Goal: Information Seeking & Learning: Learn about a topic

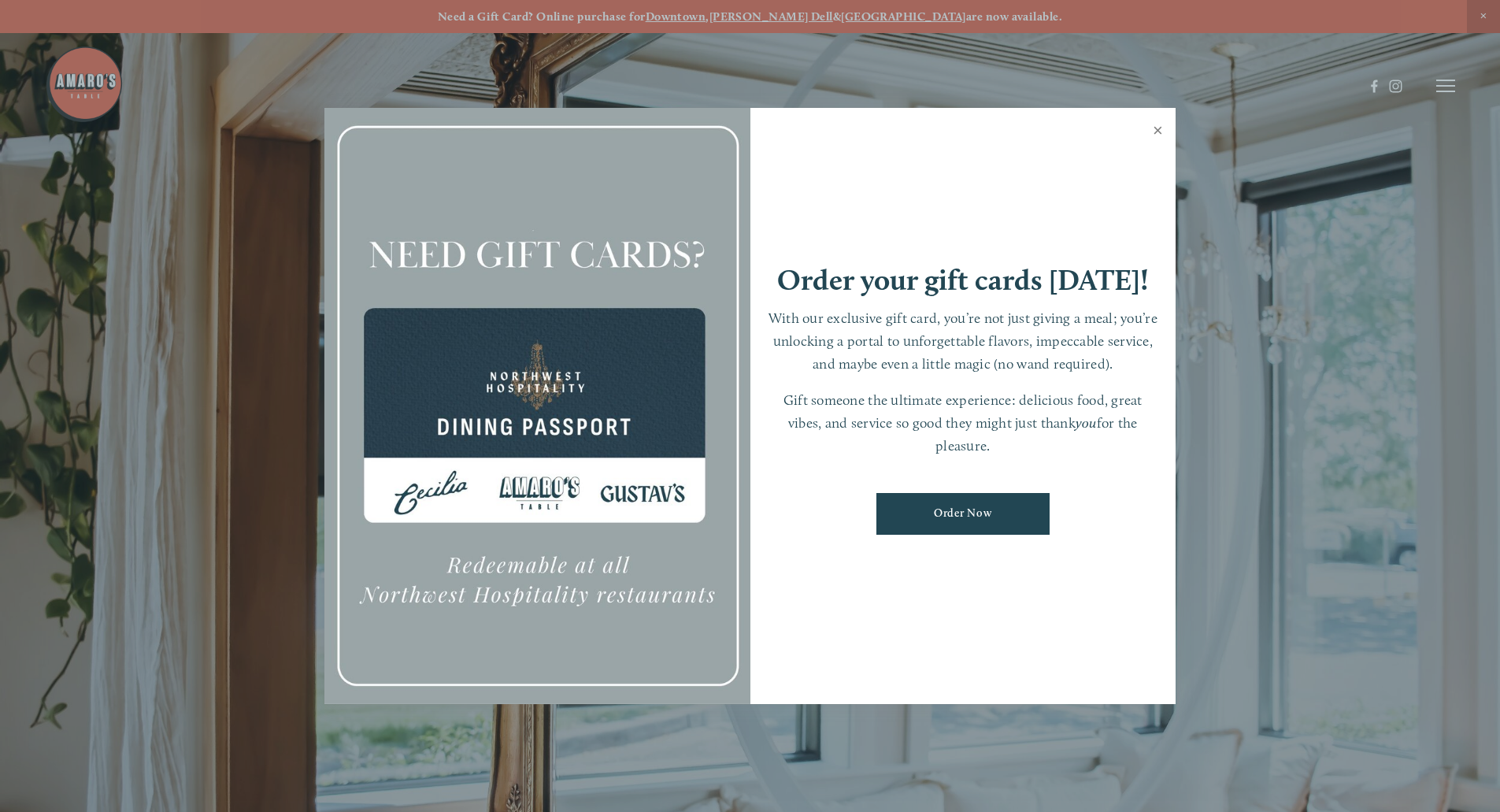
click at [1154, 135] on link "Close" at bounding box center [1158, 132] width 30 height 44
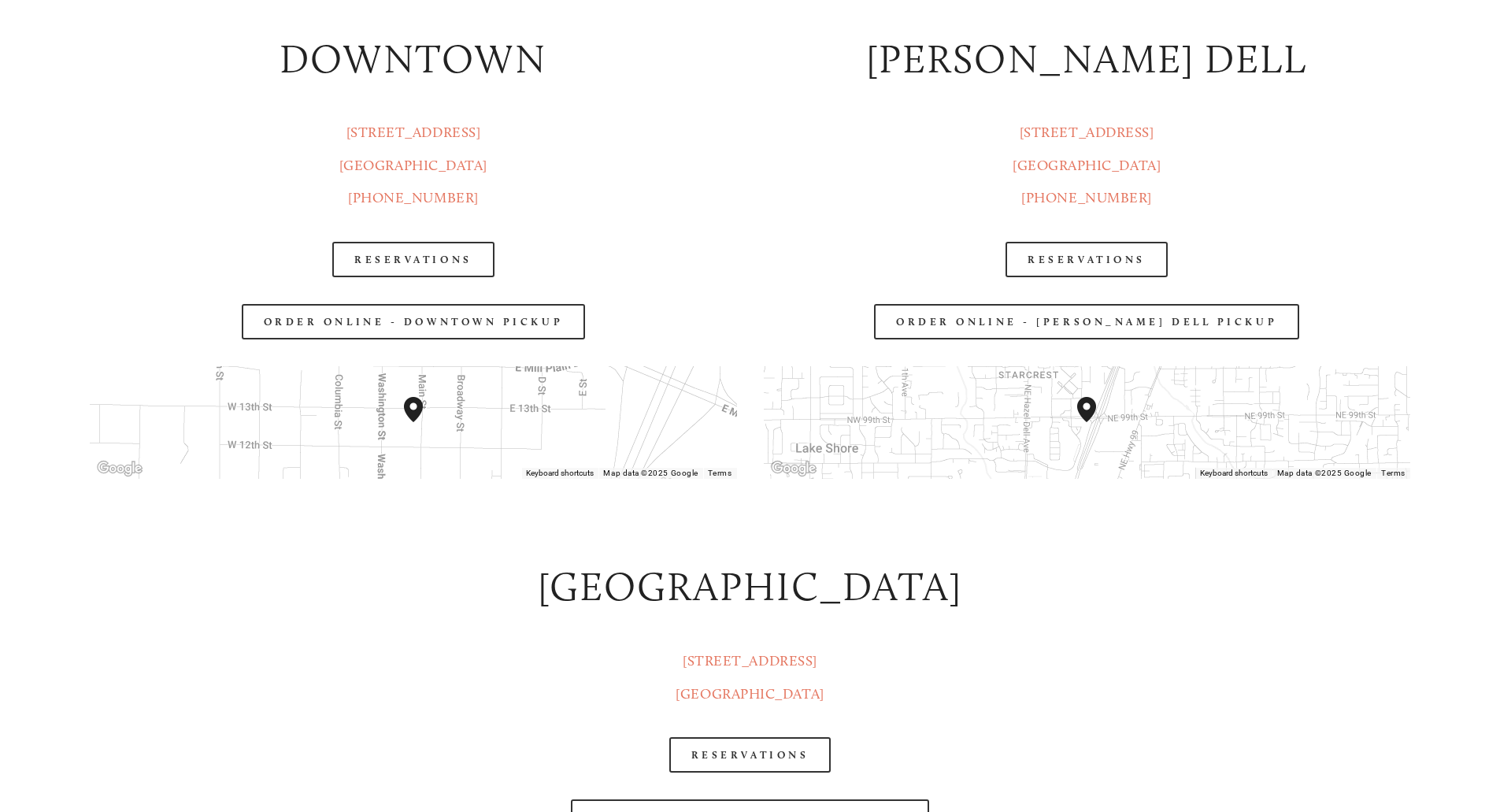
scroll to position [2599, 0]
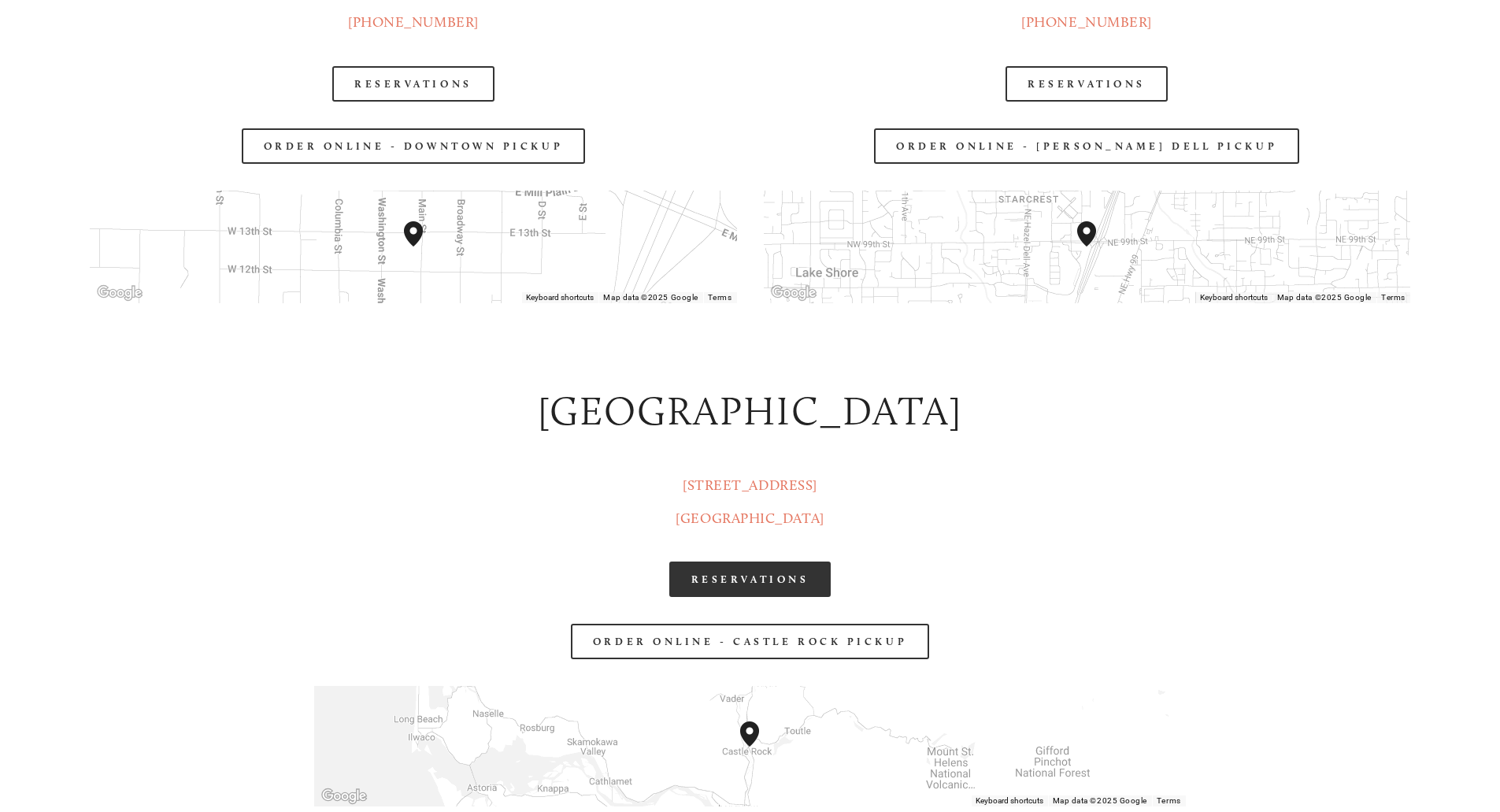
click at [732, 571] on link "RESERVATIONS" at bounding box center [750, 579] width 163 height 35
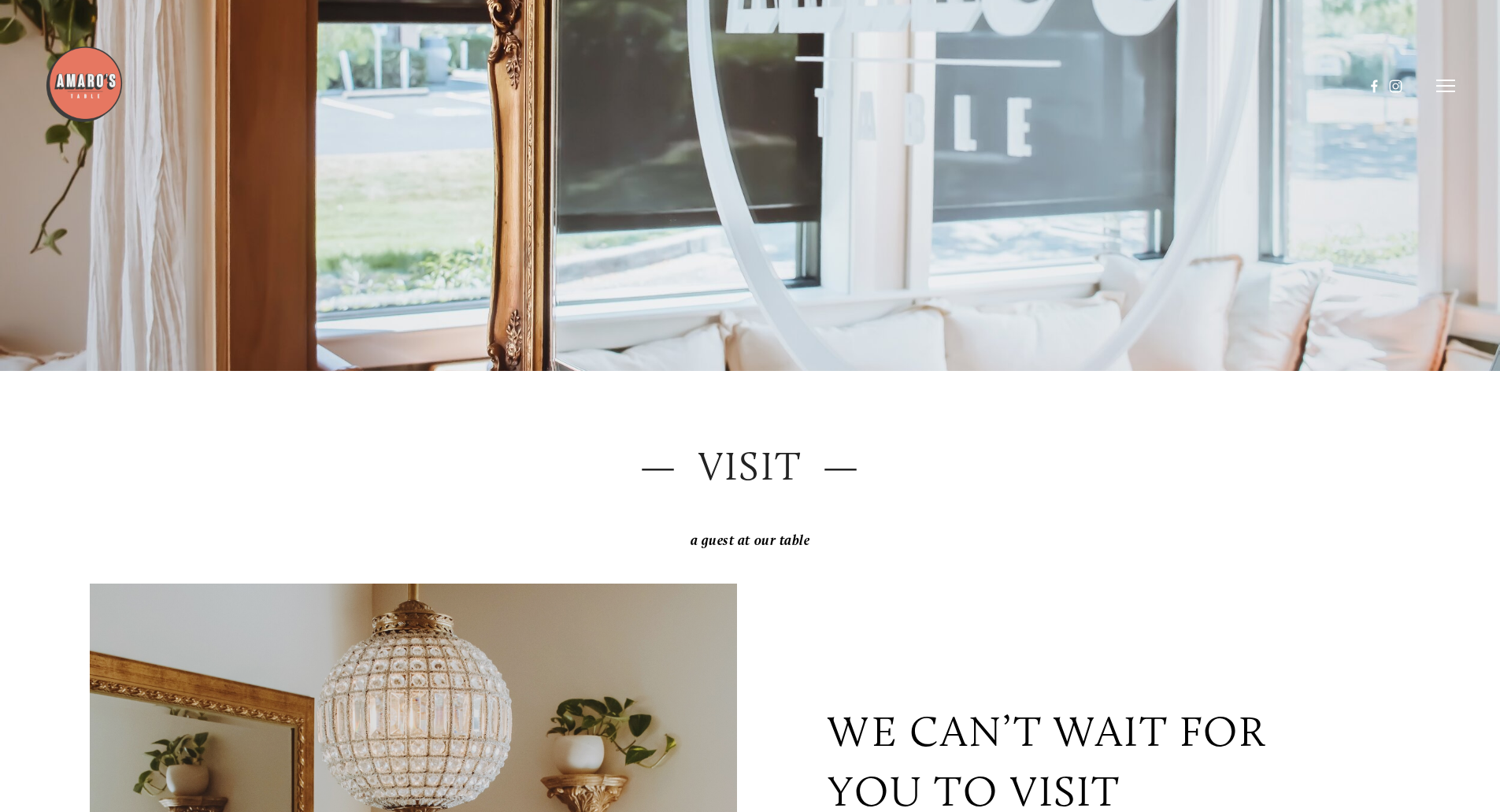
scroll to position [0, 0]
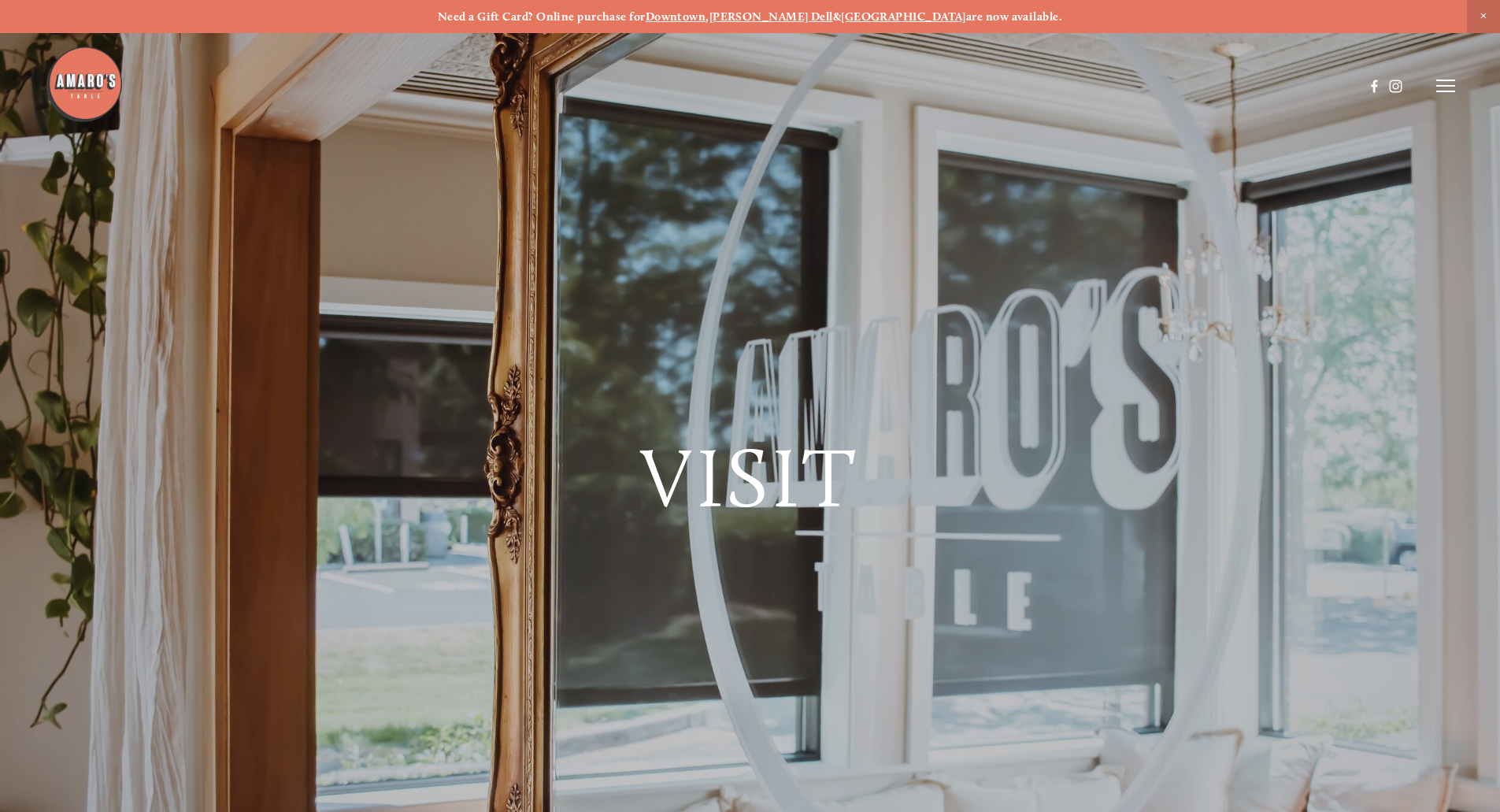
click at [1455, 86] on line at bounding box center [1446, 86] width 19 height 0
click at [1111, 82] on span "Menu" at bounding box center [1115, 85] width 32 height 15
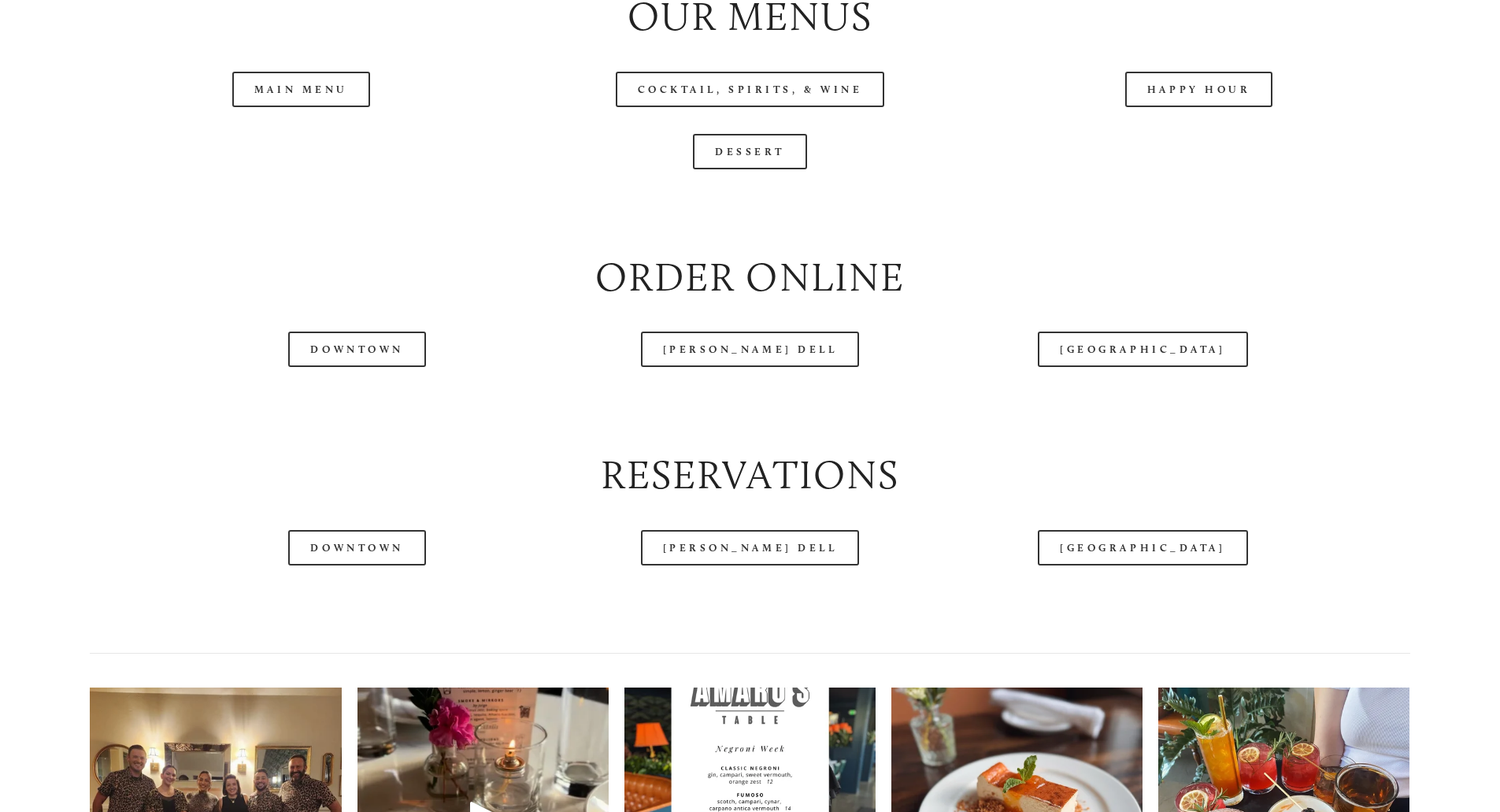
scroll to position [1890, 0]
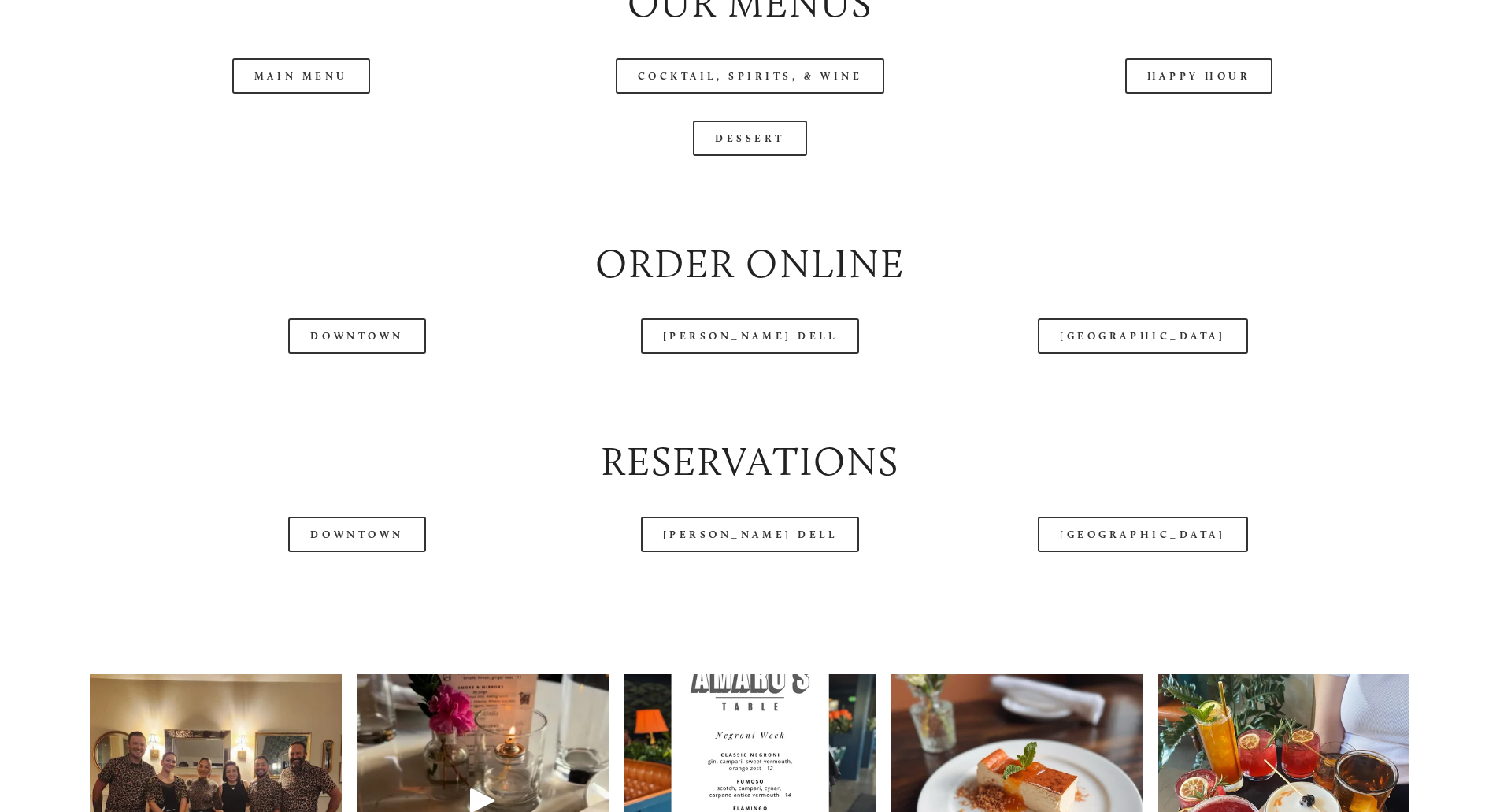
click at [342, 126] on header "Menu Order Now Visit Gallery 0" at bounding box center [750, 46] width 1411 height 172
click at [308, 128] on header "Menu Order Now Visit Gallery 0" at bounding box center [750, 46] width 1411 height 172
click at [342, 94] on link "Main Menu" at bounding box center [301, 76] width 138 height 35
click at [766, 156] on link "Dessert" at bounding box center [750, 138] width 114 height 35
click at [1149, 119] on header "Menu Order Now Visit Gallery 0" at bounding box center [750, 46] width 1411 height 172
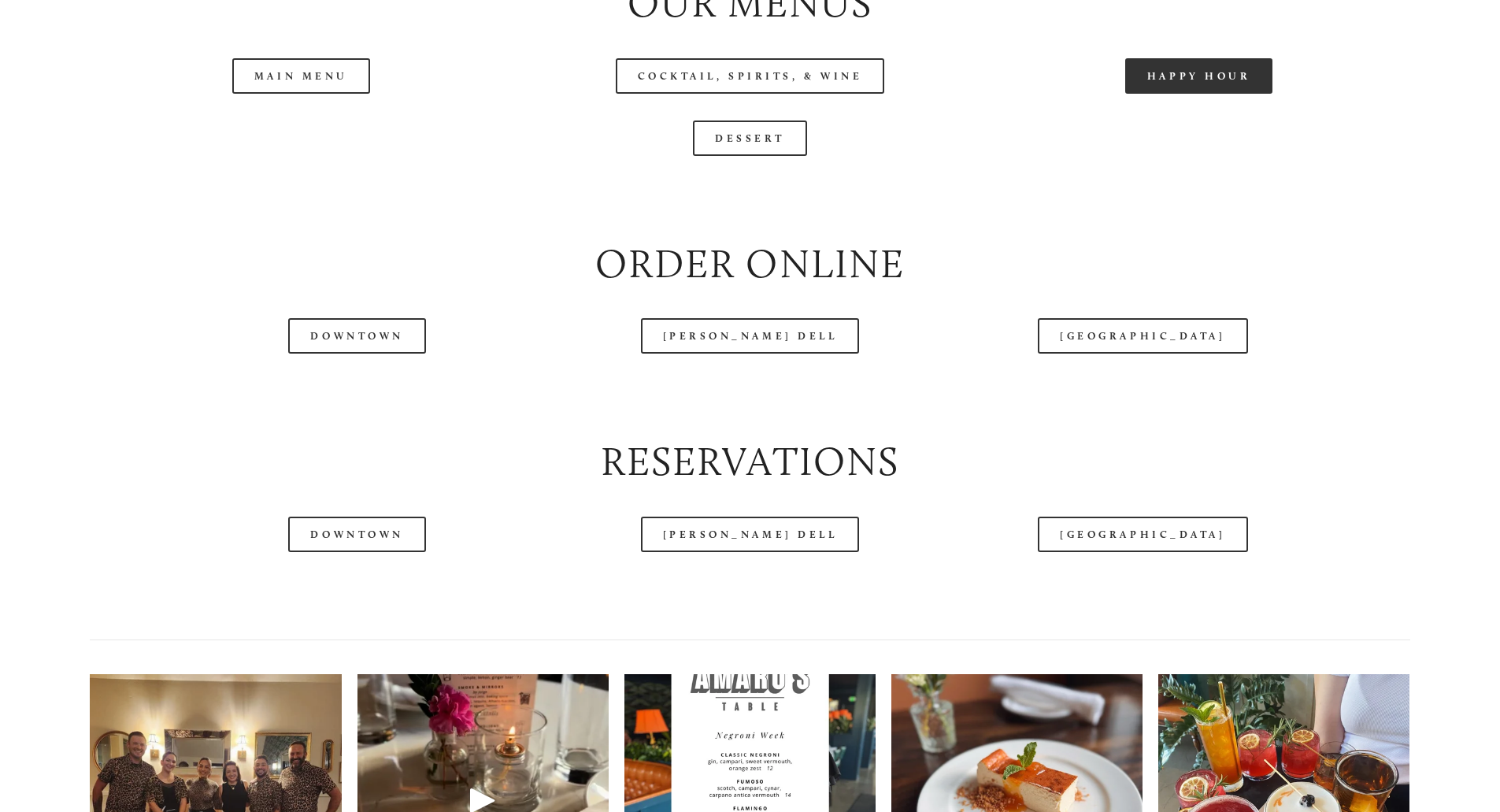
click at [1163, 94] on link "Happy Hour" at bounding box center [1200, 76] width 148 height 35
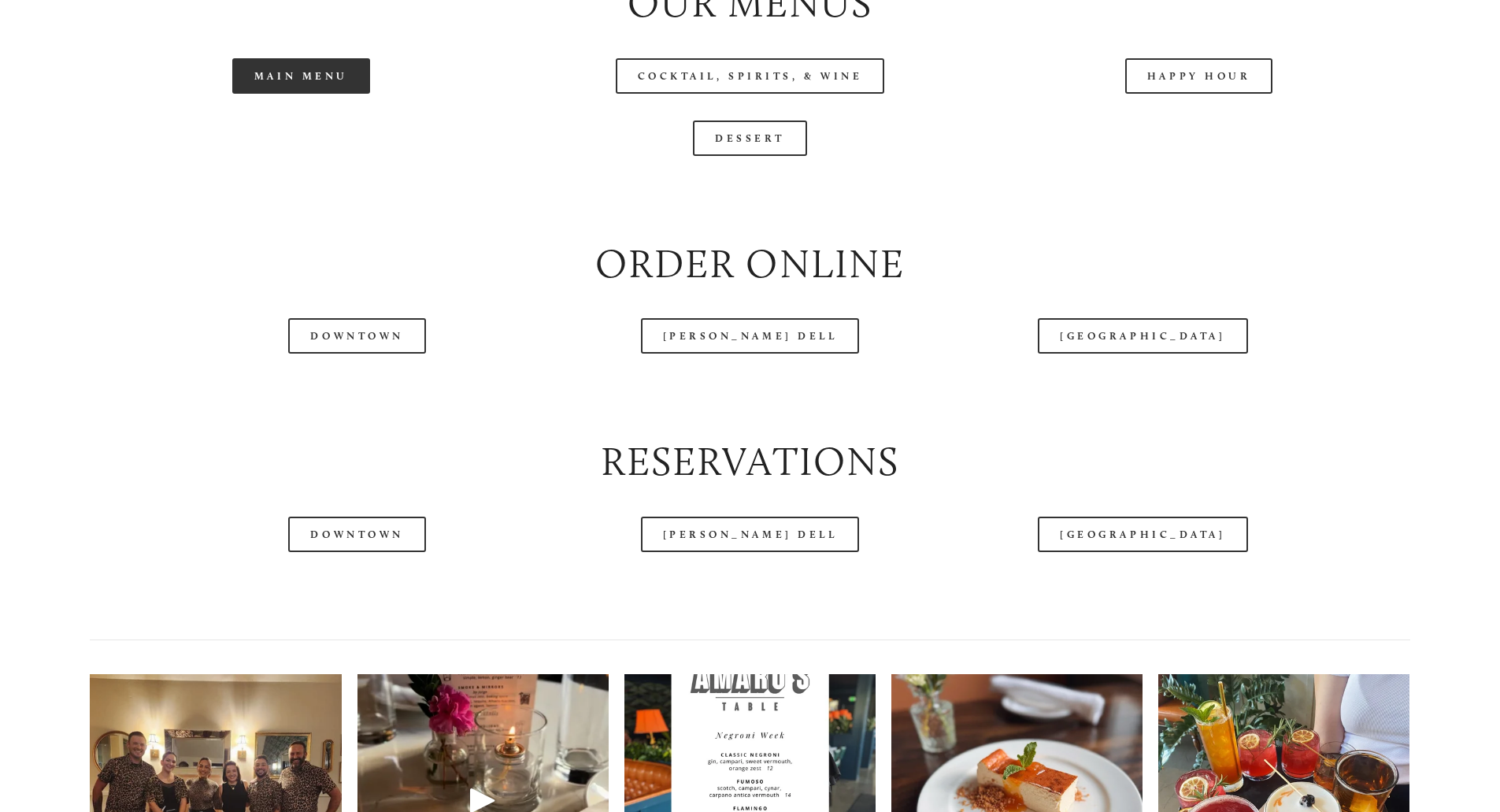
click at [359, 94] on link "Main Menu" at bounding box center [301, 76] width 138 height 35
